Goal: Information Seeking & Learning: Learn about a topic

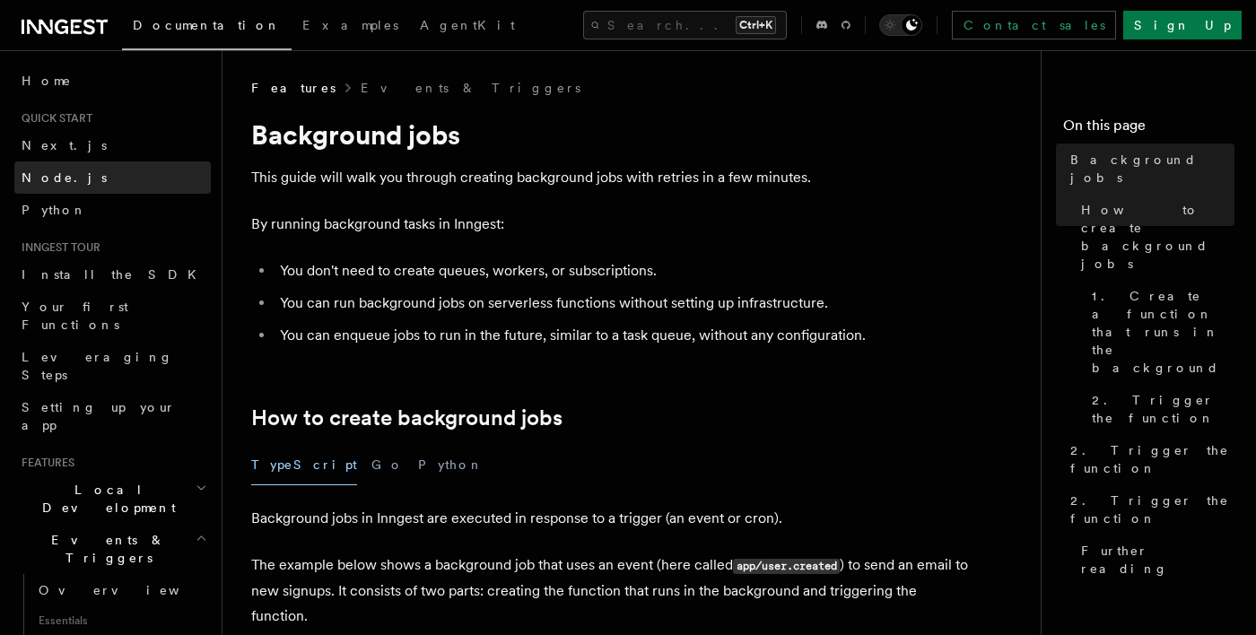
click at [34, 172] on span "Node.js" at bounding box center [64, 178] width 85 height 14
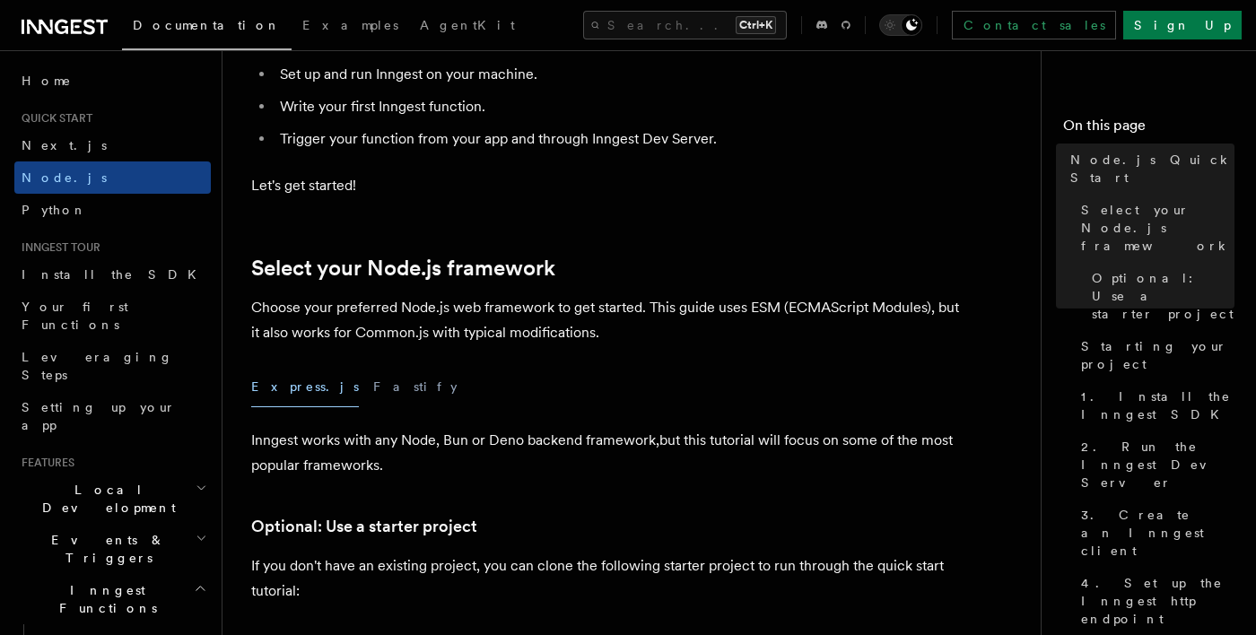
scroll to position [270, 0]
click at [373, 387] on button "Fastify" at bounding box center [415, 385] width 84 height 40
click at [271, 402] on button "Express.js" at bounding box center [305, 385] width 108 height 40
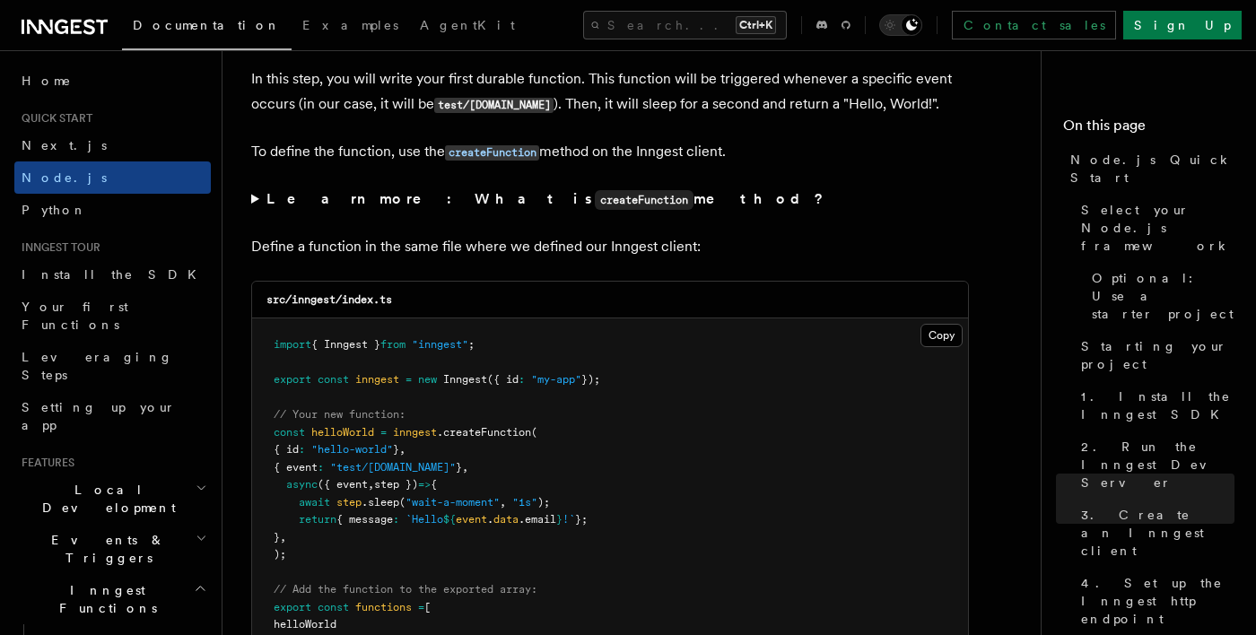
scroll to position [3411, 0]
click at [0, 364] on span at bounding box center [0, 342] width 1 height 585
